Goal: Task Accomplishment & Management: Manage account settings

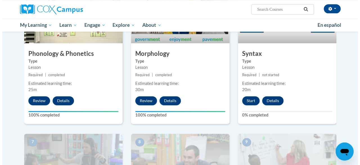
scroll to position [341, 0]
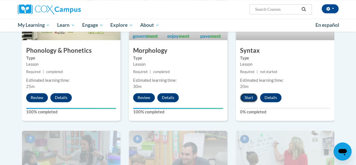
click at [247, 100] on button "Start" at bounding box center [248, 97] width 17 height 9
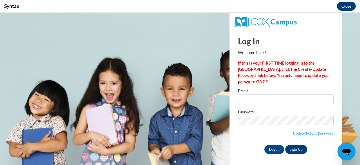
scroll to position [0, 0]
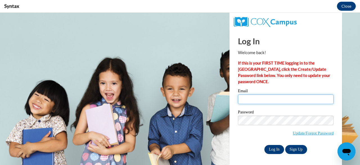
type input "[EMAIL_ADDRESS][DOMAIN_NAME]"
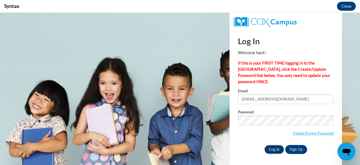
click at [272, 153] on input "Log In" at bounding box center [275, 149] width 20 height 9
